Goal: Task Accomplishment & Management: Use online tool/utility

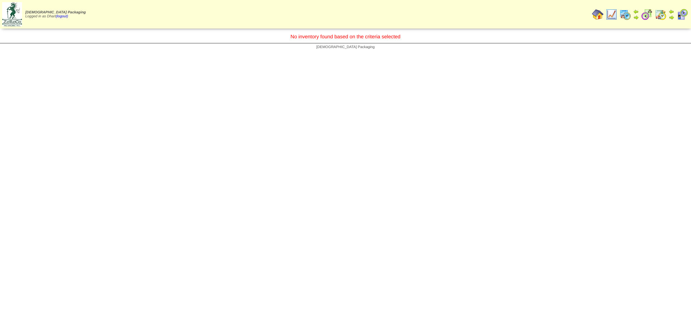
click at [612, 14] on img at bounding box center [612, 15] width 12 height 12
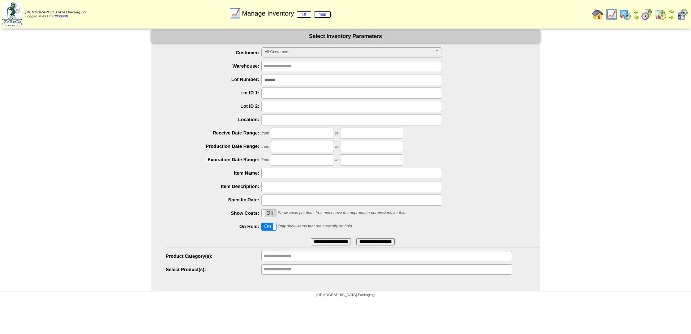
click at [627, 16] on img at bounding box center [625, 15] width 12 height 12
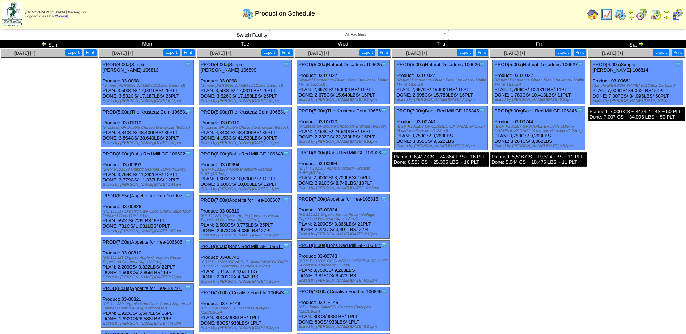
click at [42, 46] on img at bounding box center [44, 44] width 6 height 6
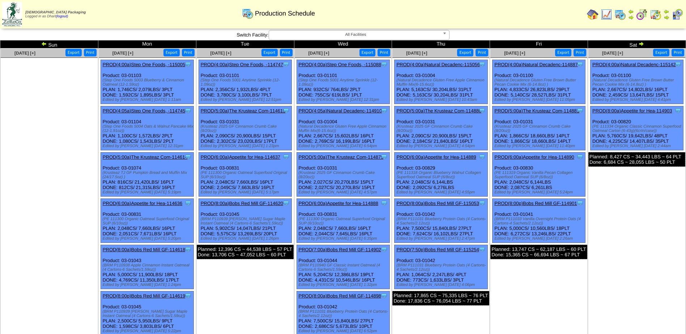
click at [234, 65] on link "PROD(4:00a)Step One Foods, -114747" at bounding box center [242, 64] width 82 height 5
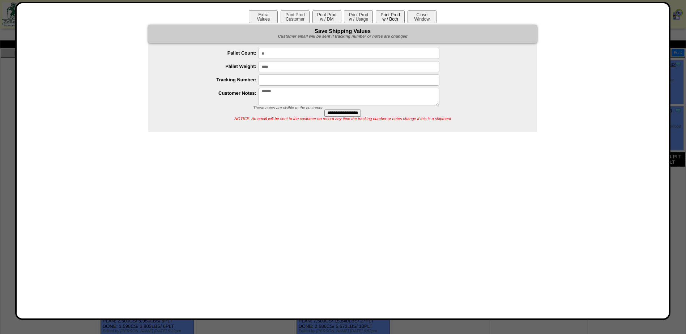
click at [404, 17] on button "Print Prod w / Both" at bounding box center [390, 16] width 29 height 13
